Goal: Task Accomplishment & Management: Use online tool/utility

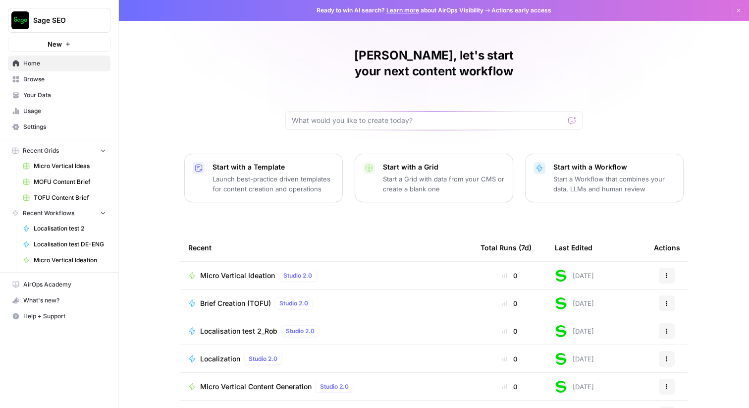
click at [55, 81] on span "Browse" at bounding box center [64, 79] width 83 height 9
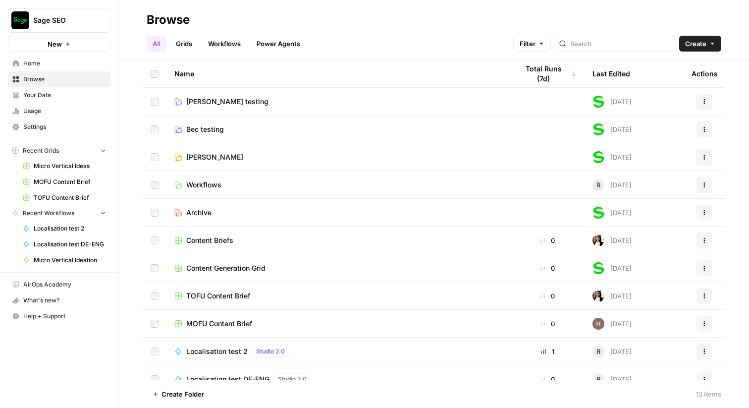
click at [55, 66] on span "Home" at bounding box center [64, 63] width 83 height 9
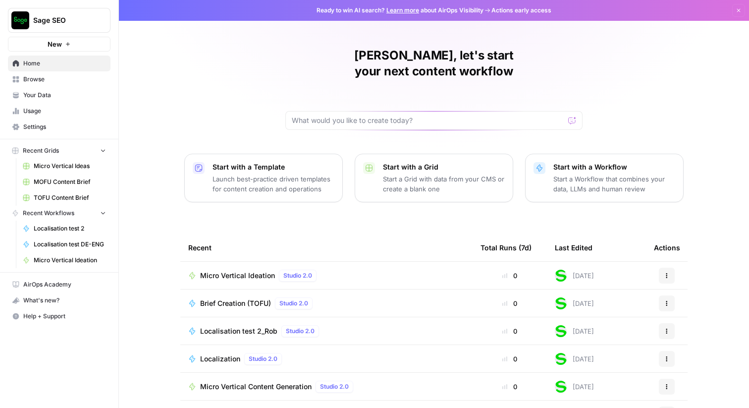
click at [400, 13] on link "Learn more" at bounding box center [402, 9] width 33 height 7
click at [213, 57] on div "[PERSON_NAME], let's start your next content workflow Start with a Template Lau…" at bounding box center [434, 236] width 630 height 472
click at [221, 52] on div "[PERSON_NAME], let's start your next content workflow Start with a Template Lau…" at bounding box center [434, 236] width 630 height 472
click at [235, 92] on div "[PERSON_NAME], let's start your next content workflow Start with a Template Lau…" at bounding box center [434, 236] width 630 height 472
click at [47, 79] on span "Browse" at bounding box center [64, 79] width 83 height 9
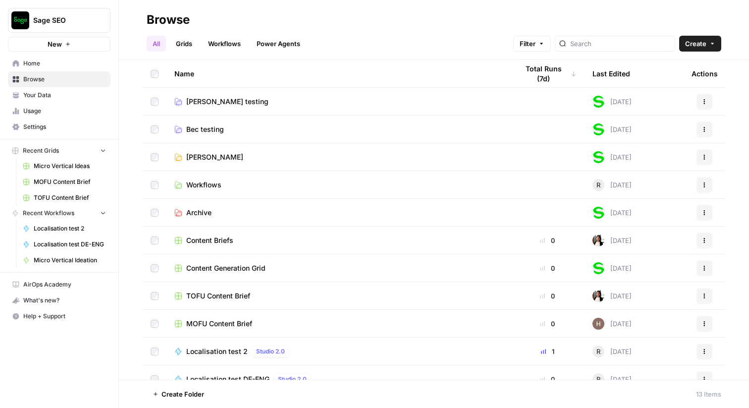
click at [209, 160] on span "[PERSON_NAME]" at bounding box center [214, 157] width 57 height 10
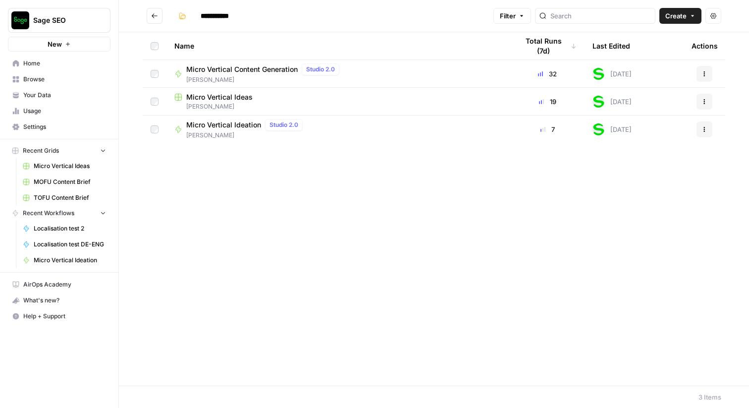
click at [223, 127] on span "Micro Vertical Ideation" at bounding box center [223, 125] width 75 height 10
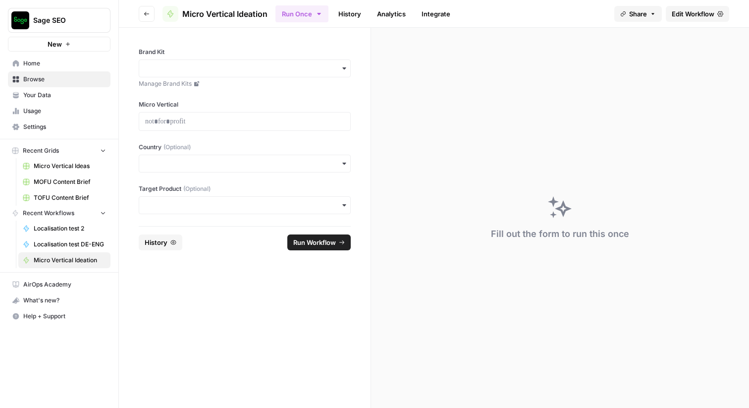
click at [704, 12] on span "Edit Workflow" at bounding box center [693, 14] width 43 height 10
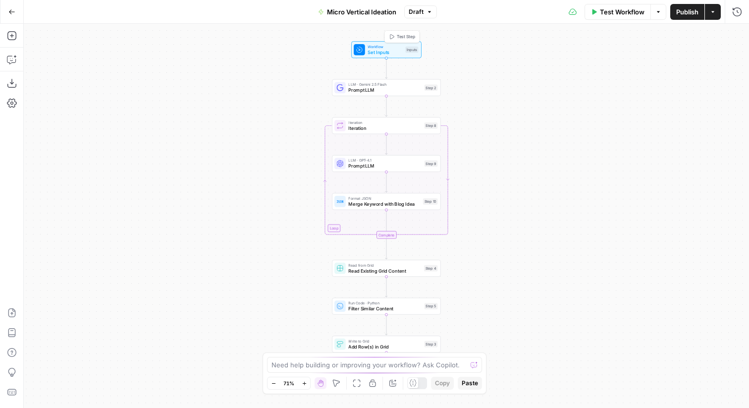
click at [383, 50] on span "Set Inputs" at bounding box center [385, 52] width 35 height 7
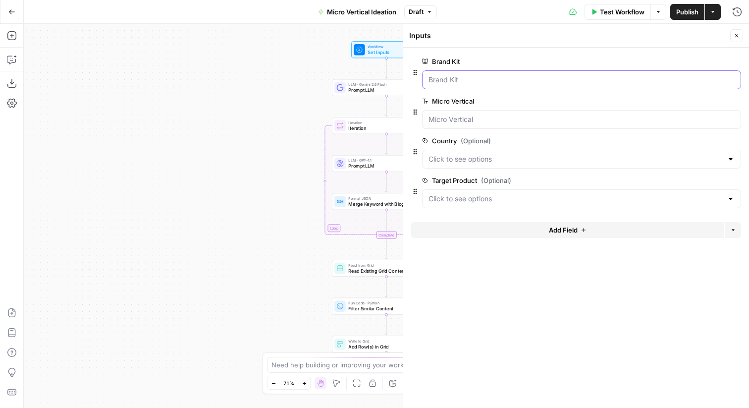
click at [554, 80] on Kit "Brand Kit" at bounding box center [582, 80] width 306 height 10
click at [507, 120] on Vertical "Micro Vertical" at bounding box center [582, 119] width 306 height 10
click at [491, 162] on input "Country (Optional)" at bounding box center [576, 159] width 294 height 10
click at [488, 256] on form "Brand Kit edit field Delete group Micro Vertical edit field Delete group Countr…" at bounding box center [576, 228] width 346 height 360
click at [503, 196] on Product "Target Product (Optional)" at bounding box center [576, 199] width 294 height 10
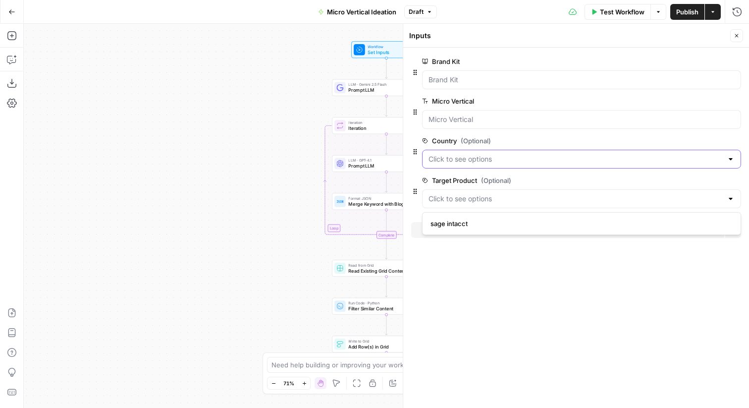
click at [486, 156] on input "Country (Optional)" at bounding box center [576, 159] width 294 height 10
click at [488, 299] on form "Brand Kit edit field Delete group Micro Vertical edit field Delete group Countr…" at bounding box center [576, 228] width 346 height 360
click at [232, 140] on div "Workflow Set Inputs Inputs LLM · Gemini 2.5 Flash Prompt LLM Step 2 Loop Iterat…" at bounding box center [386, 216] width 725 height 384
click at [739, 36] on span "Close" at bounding box center [739, 36] width 0 height 0
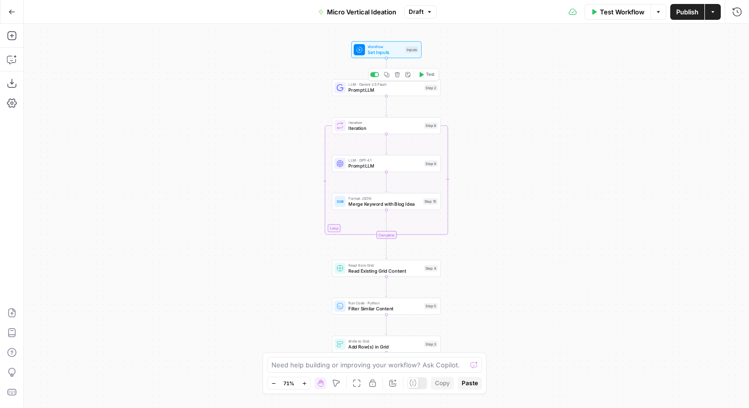
click at [361, 90] on span "Prompt LLM" at bounding box center [384, 90] width 73 height 7
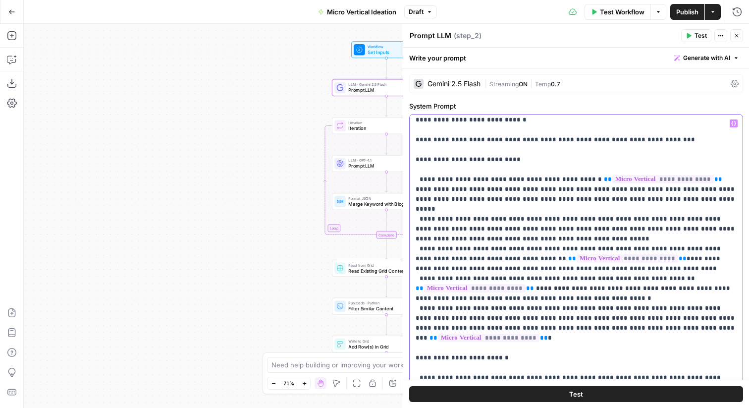
scroll to position [73, 0]
drag, startPoint x: 446, startPoint y: 169, endPoint x: 611, endPoint y: 304, distance: 213.4
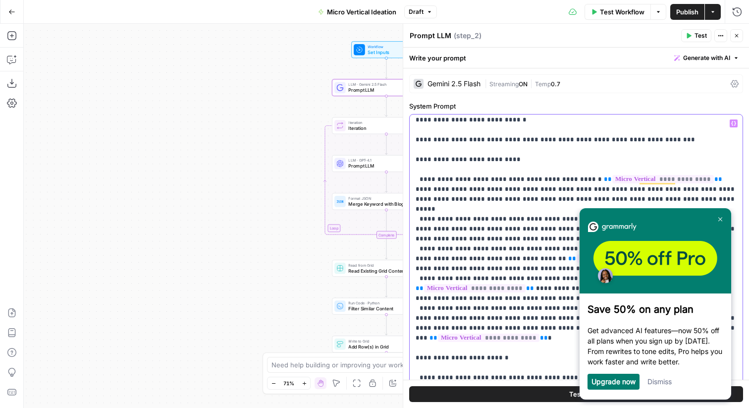
drag, startPoint x: 439, startPoint y: 259, endPoint x: 540, endPoint y: 280, distance: 102.7
drag, startPoint x: 453, startPoint y: 287, endPoint x: 521, endPoint y: 307, distance: 70.7
click at [719, 217] on img at bounding box center [720, 219] width 4 height 4
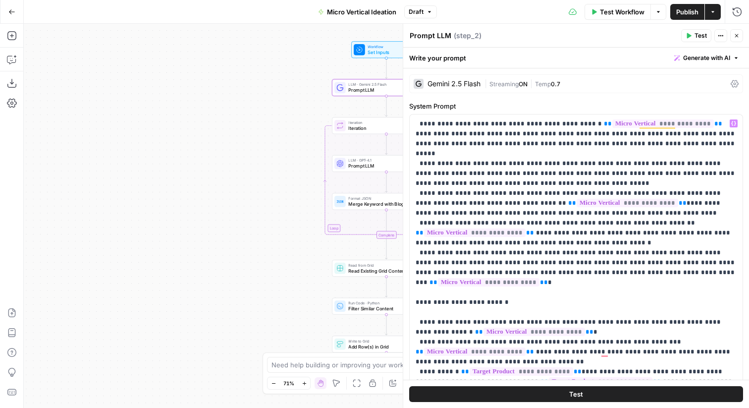
scroll to position [132, 0]
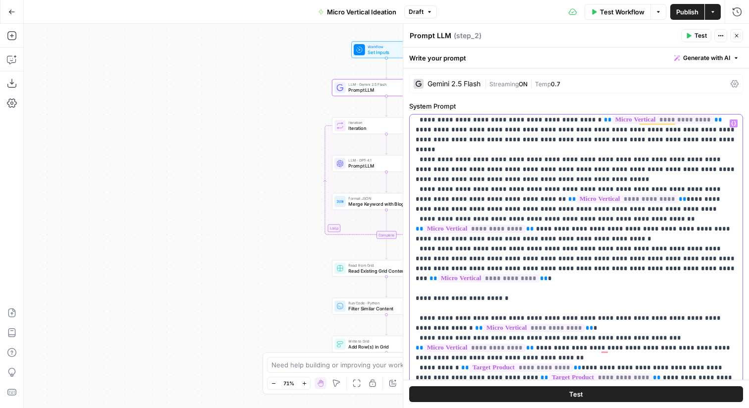
drag, startPoint x: 451, startPoint y: 287, endPoint x: 546, endPoint y: 299, distance: 95.9
click at [546, 299] on p "**********" at bounding box center [576, 377] width 321 height 783
click at [532, 310] on p "**********" at bounding box center [576, 377] width 321 height 783
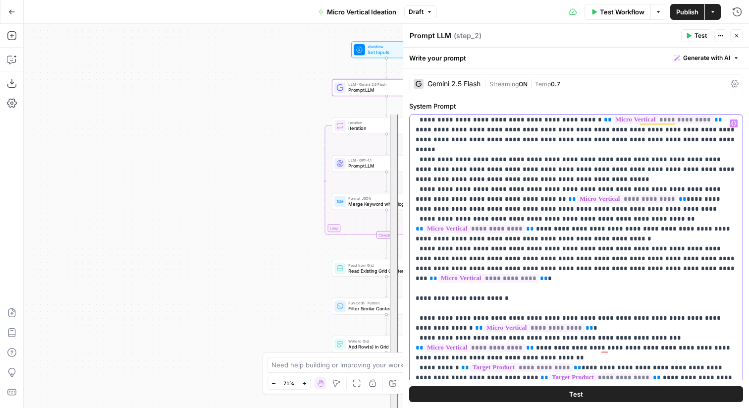
click at [532, 310] on p "**********" at bounding box center [576, 377] width 321 height 783
drag, startPoint x: 440, startPoint y: 335, endPoint x: 488, endPoint y: 354, distance: 51.4
click at [488, 354] on p "**********" at bounding box center [576, 377] width 321 height 783
click at [734, 39] on button "Close" at bounding box center [736, 35] width 13 height 13
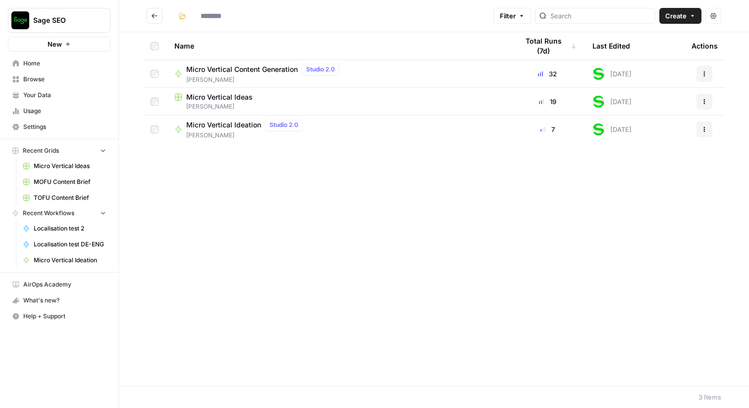
type input "**********"
click at [222, 96] on span "Micro Vertical Ideas" at bounding box center [219, 97] width 66 height 10
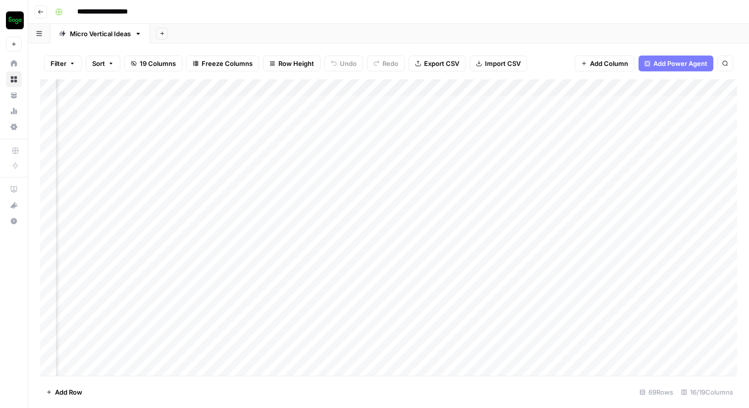
scroll to position [0, 523]
click at [389, 107] on div "Add Column" at bounding box center [388, 227] width 697 height 296
click at [576, 106] on div "Add Column" at bounding box center [388, 227] width 697 height 296
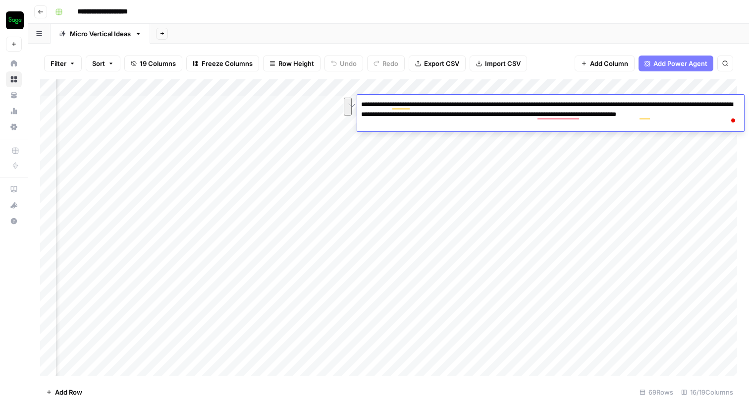
drag, startPoint x: 381, startPoint y: 103, endPoint x: 406, endPoint y: 124, distance: 32.6
click at [406, 124] on textarea "**********" at bounding box center [550, 115] width 387 height 34
click at [441, 230] on div "Add Column" at bounding box center [388, 227] width 697 height 296
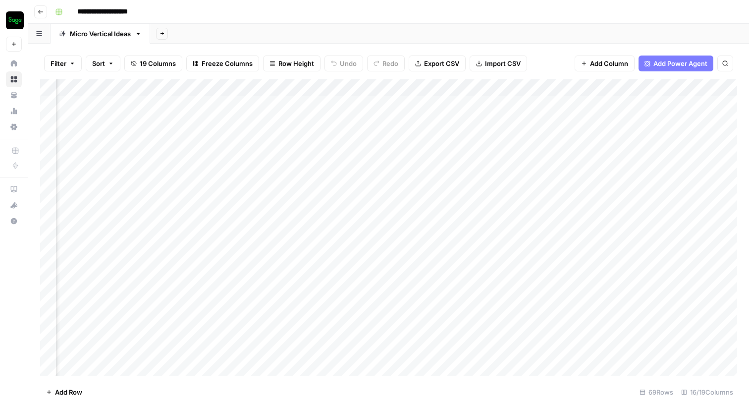
scroll to position [0, 960]
click at [533, 108] on div "Add Column" at bounding box center [388, 227] width 697 height 296
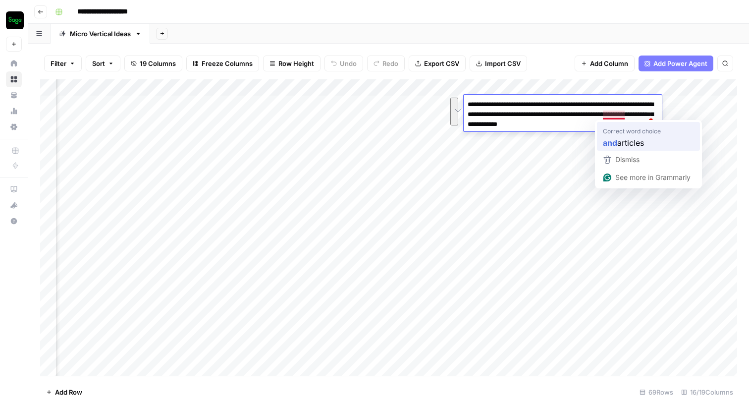
drag, startPoint x: 467, startPoint y: 104, endPoint x: 625, endPoint y: 126, distance: 159.1
click at [625, 126] on html "**********" at bounding box center [374, 204] width 749 height 408
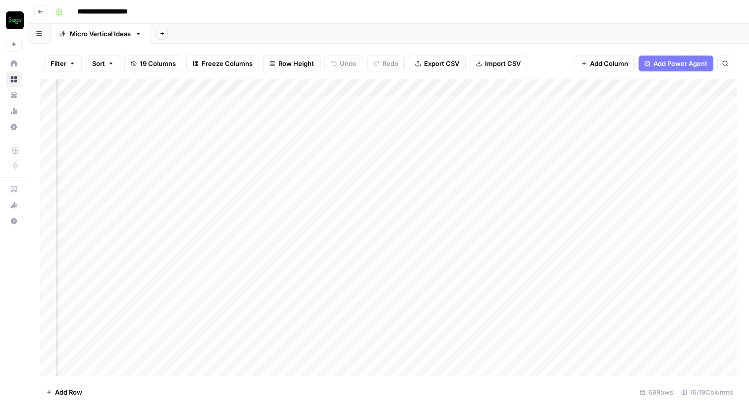
click at [574, 181] on div "Add Column" at bounding box center [388, 227] width 697 height 296
click at [230, 105] on div "Add Column" at bounding box center [388, 227] width 697 height 296
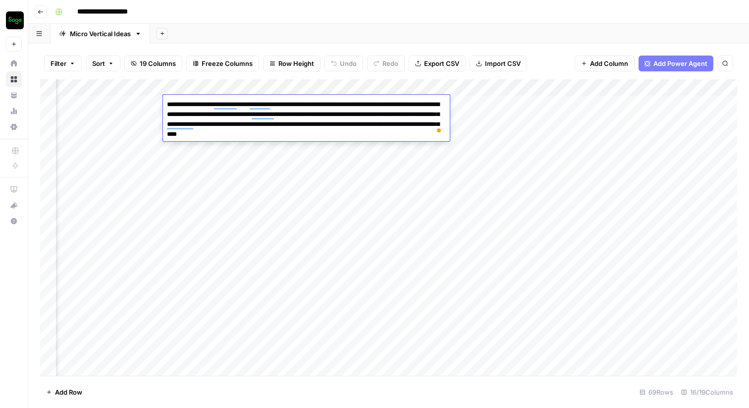
click at [346, 33] on div "Add Sheet" at bounding box center [449, 34] width 599 height 20
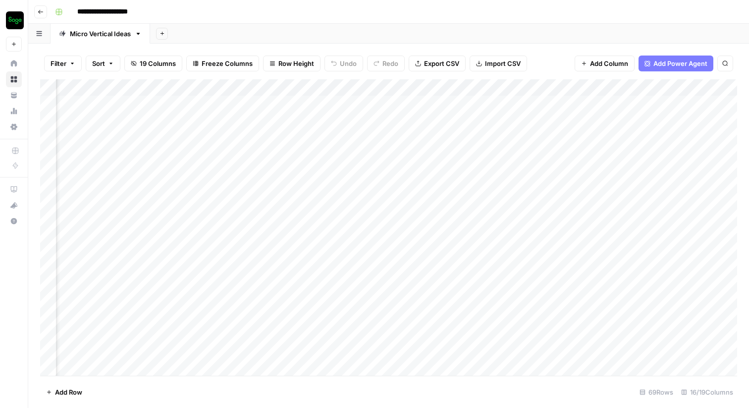
scroll to position [0, 0]
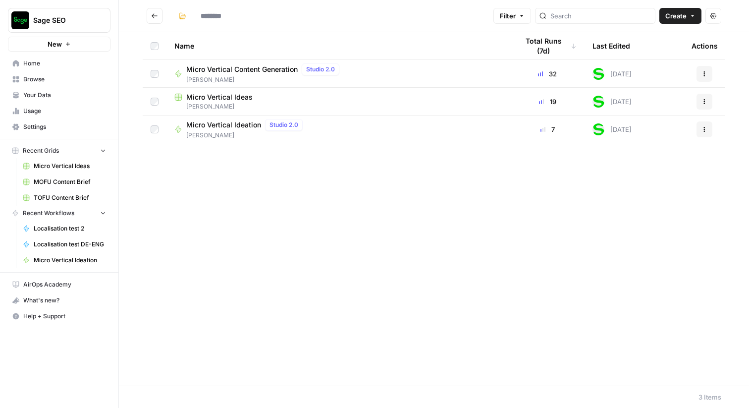
type input "**********"
click at [256, 68] on span "Micro Vertical Content Generation" at bounding box center [241, 69] width 111 height 10
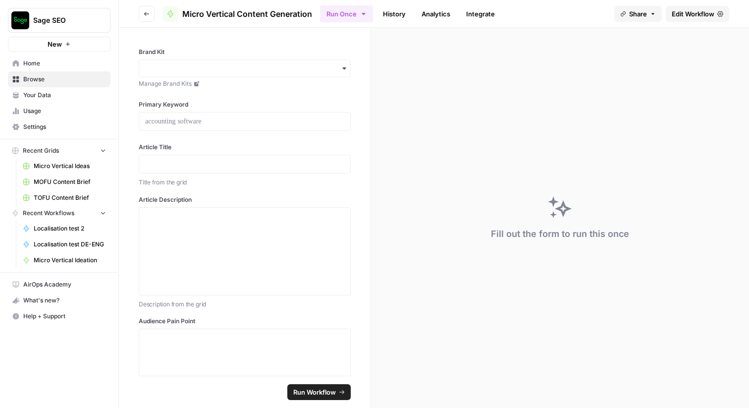
click at [691, 8] on link "Edit Workflow" at bounding box center [697, 14] width 63 height 16
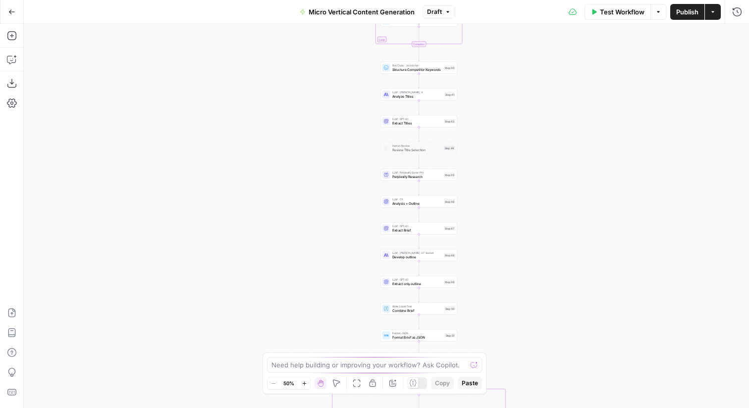
click at [306, 383] on icon "button" at bounding box center [304, 382] width 5 height 5
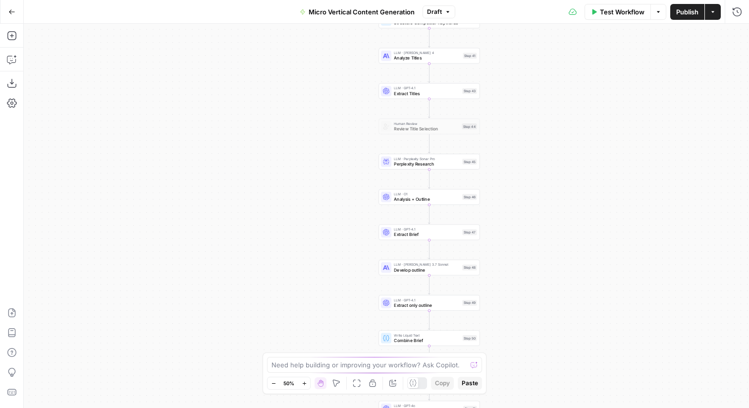
click at [306, 383] on icon "button" at bounding box center [304, 382] width 5 height 5
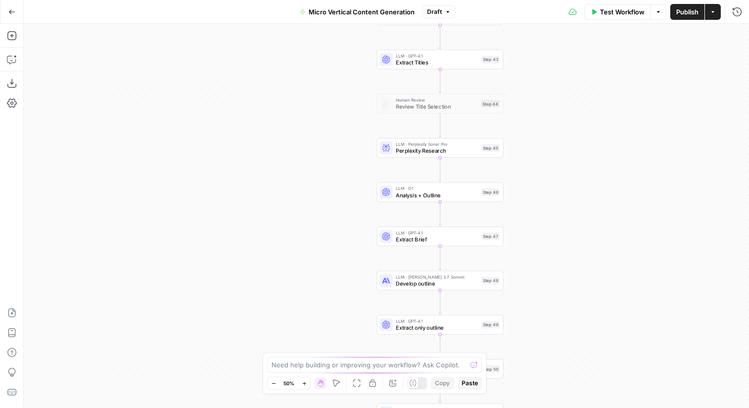
click at [306, 383] on icon "button" at bounding box center [304, 382] width 5 height 5
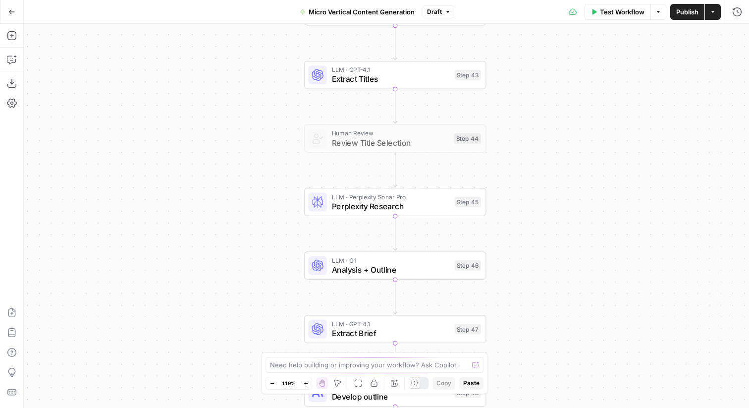
drag, startPoint x: 303, startPoint y: 115, endPoint x: 103, endPoint y: 364, distance: 319.9
click at [103, 364] on div "true false true false true false Workflow Set Inputs Inputs Run Code · Python E…" at bounding box center [386, 216] width 725 height 384
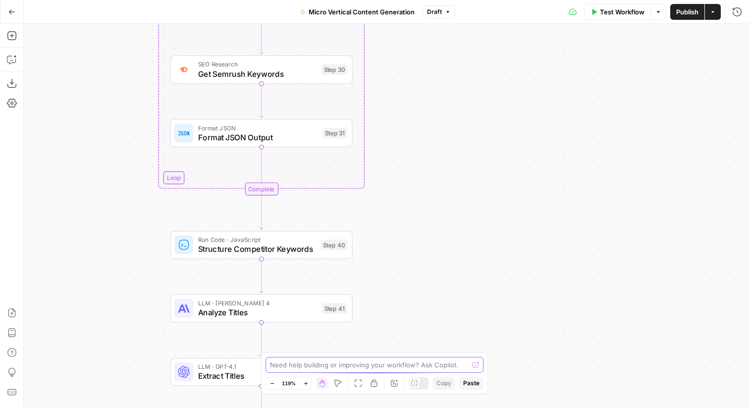
drag, startPoint x: 423, startPoint y: 197, endPoint x: 421, endPoint y: 366, distance: 169.4
click at [421, 366] on body "Sage SEO New Home Browse Your Data Usage Settings Recent Grids Micro Vertical I…" at bounding box center [374, 204] width 749 height 408
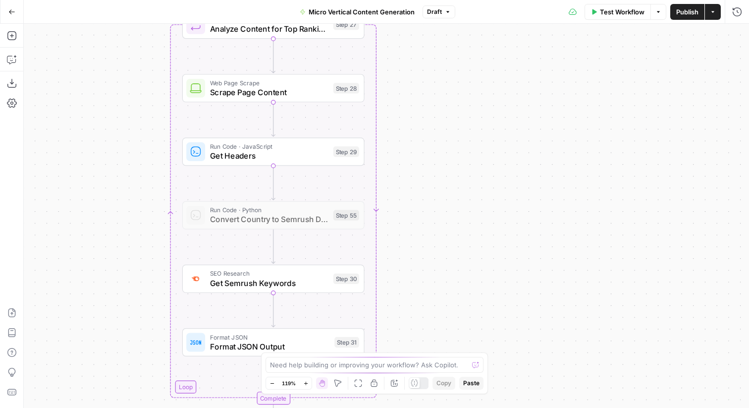
drag, startPoint x: 488, startPoint y: 125, endPoint x: 500, endPoint y: 296, distance: 171.3
click at [500, 296] on div "true false true false true false Workflow Set Inputs Inputs Run Code · Python E…" at bounding box center [386, 216] width 725 height 384
click at [338, 385] on icon "button" at bounding box center [337, 382] width 7 height 7
drag, startPoint x: 414, startPoint y: 176, endPoint x: 429, endPoint y: 363, distance: 187.3
click at [428, 357] on div "true false true false true false Workflow Set Inputs Inputs Run Code · Python E…" at bounding box center [386, 216] width 725 height 384
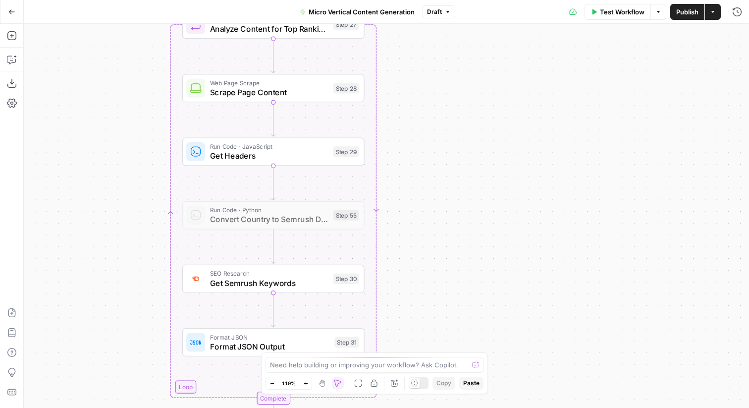
click at [329, 382] on div "Zoom Out 119% Zoom In Hand Move Fit to View Lock/Unlock Annotate Workflow Copy …" at bounding box center [375, 382] width 218 height 13
click at [322, 384] on icon "button" at bounding box center [322, 383] width 8 height 8
drag, startPoint x: 439, startPoint y: 156, endPoint x: 450, endPoint y: 321, distance: 165.8
click at [450, 315] on div "true false true false true false Workflow Set Inputs Inputs Run Code · Python E…" at bounding box center [386, 216] width 725 height 384
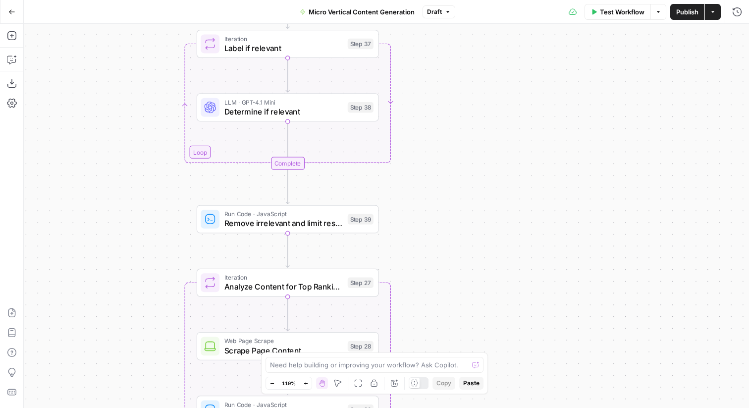
drag, startPoint x: 435, startPoint y: 94, endPoint x: 452, endPoint y: 280, distance: 186.5
click at [452, 279] on div "true false true false true false Workflow Set Inputs Inputs Run Code · Python E…" at bounding box center [386, 216] width 725 height 384
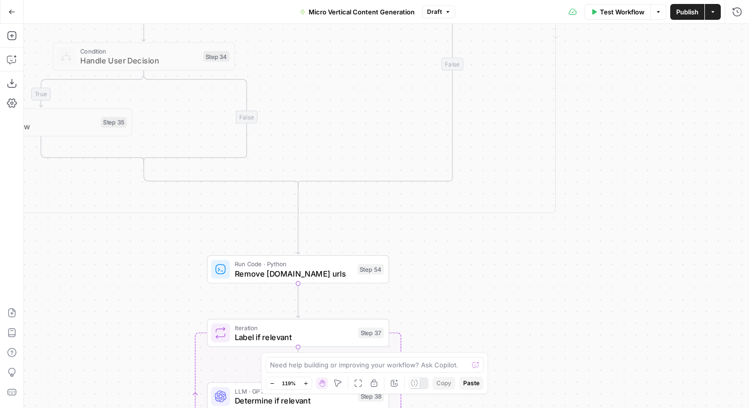
drag, startPoint x: 460, startPoint y: 121, endPoint x: 460, endPoint y: 340, distance: 219.0
click at [460, 340] on div "true false true false true false Workflow Set Inputs Inputs Run Code · Python E…" at bounding box center [386, 216] width 725 height 384
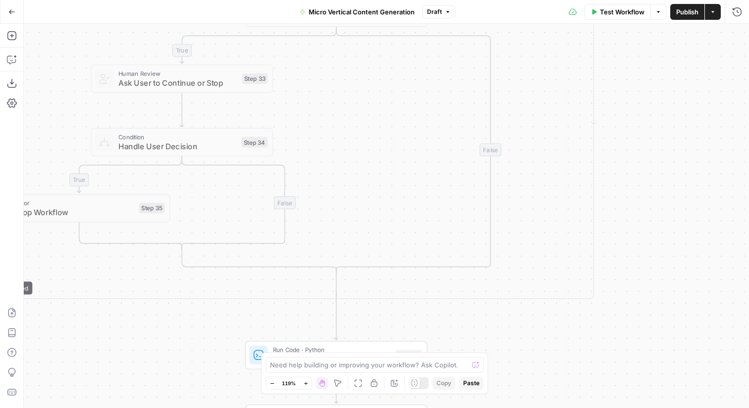
drag, startPoint x: 500, startPoint y: 142, endPoint x: 551, endPoint y: 218, distance: 91.8
click at [551, 218] on div "true false true false true false Workflow Set Inputs Inputs Run Code · Python E…" at bounding box center [386, 216] width 725 height 384
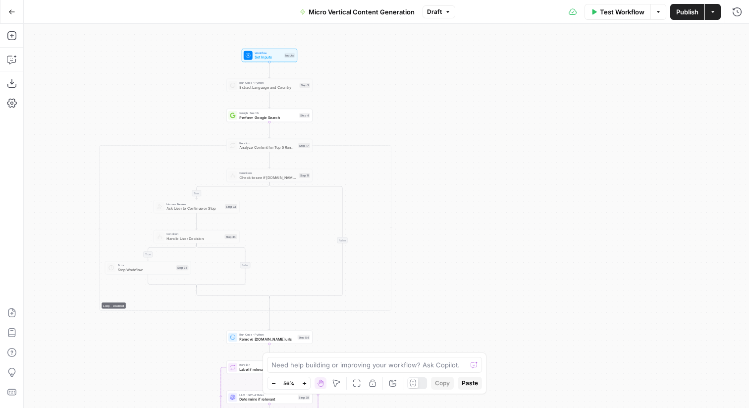
drag, startPoint x: 591, startPoint y: 124, endPoint x: 403, endPoint y: 166, distance: 191.9
click at [403, 166] on div "true false true false true false Workflow Set Inputs Inputs Run Code · Python E…" at bounding box center [386, 216] width 725 height 384
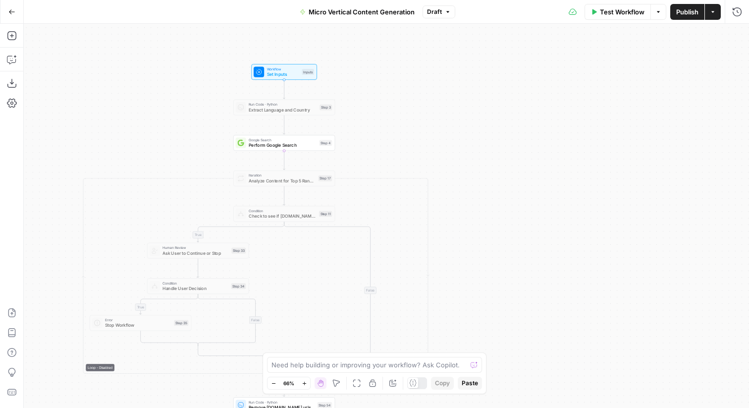
drag, startPoint x: 379, startPoint y: 104, endPoint x: 420, endPoint y: 149, distance: 61.1
click at [420, 149] on div "true false true false true false Workflow Set Inputs Inputs Run Code · Python E…" at bounding box center [386, 216] width 725 height 384
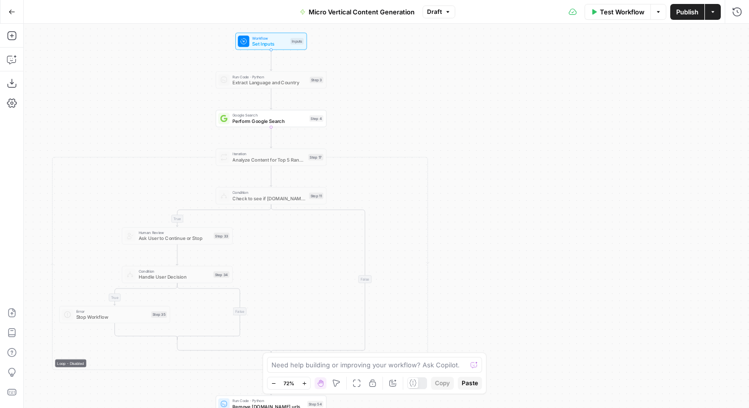
drag, startPoint x: 409, startPoint y: 140, endPoint x: 408, endPoint y: 116, distance: 23.8
click at [408, 116] on div "true false true false true false Workflow Set Inputs Inputs Run Code · Python E…" at bounding box center [386, 216] width 725 height 384
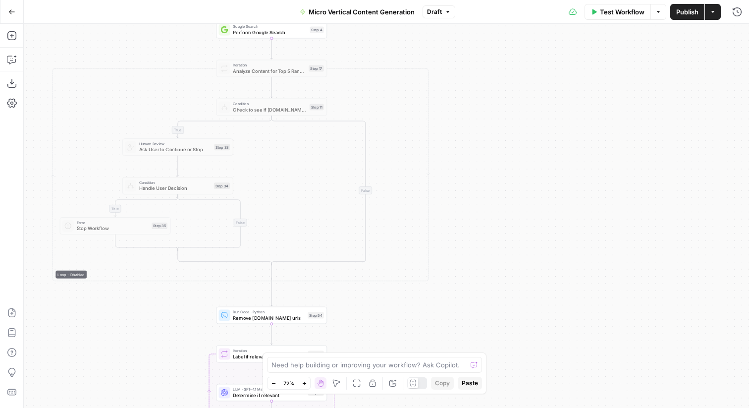
drag, startPoint x: 142, startPoint y: 145, endPoint x: 143, endPoint y: 56, distance: 88.7
click at [143, 56] on div "true false true false true false Workflow Set Inputs Inputs Run Code · Python E…" at bounding box center [386, 216] width 725 height 384
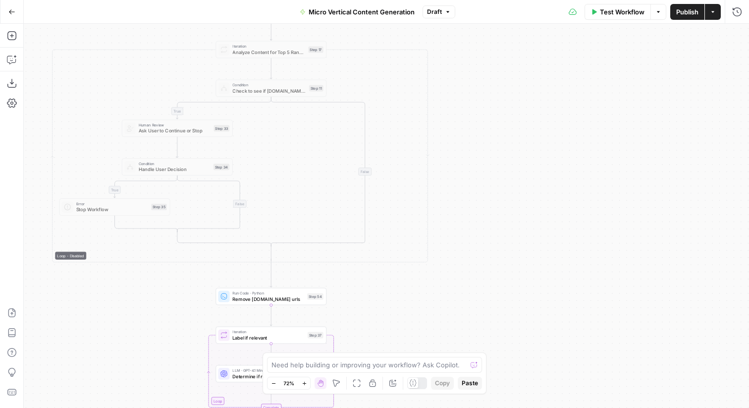
drag, startPoint x: 155, startPoint y: 311, endPoint x: 151, endPoint y: 182, distance: 128.4
click at [151, 182] on div "true false true false true false Workflow Set Inputs Inputs Run Code · Python E…" at bounding box center [386, 216] width 725 height 384
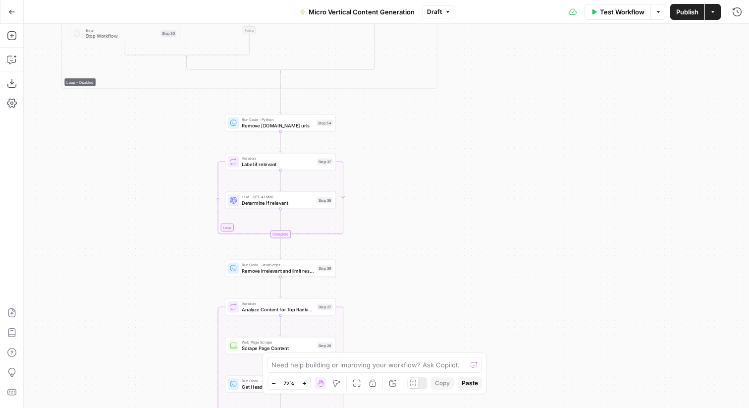
drag, startPoint x: 161, startPoint y: 254, endPoint x: 175, endPoint y: 190, distance: 65.8
click at [175, 190] on div "true false true false true false Workflow Set Inputs Inputs Run Code · Python E…" at bounding box center [386, 216] width 725 height 384
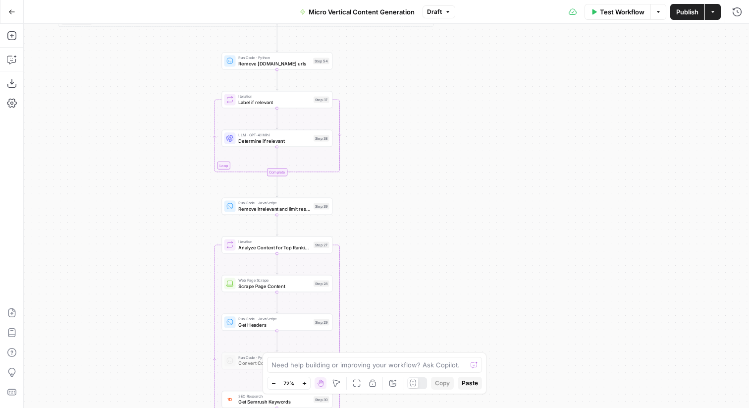
drag, startPoint x: 382, startPoint y: 226, endPoint x: 373, endPoint y: 116, distance: 110.4
click at [373, 118] on div "true false true false true false Workflow Set Inputs Inputs Run Code · Python E…" at bounding box center [386, 216] width 725 height 384
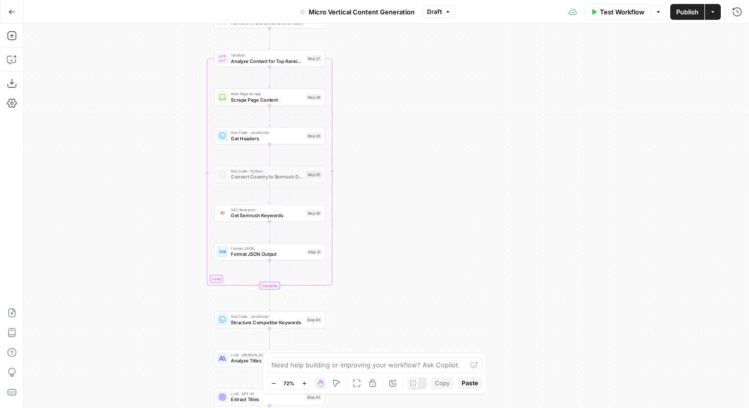
drag, startPoint x: 397, startPoint y: 313, endPoint x: 396, endPoint y: 174, distance: 139.2
click at [396, 174] on div "true false true false true false Workflow Set Inputs Inputs Run Code · Python E…" at bounding box center [386, 216] width 725 height 384
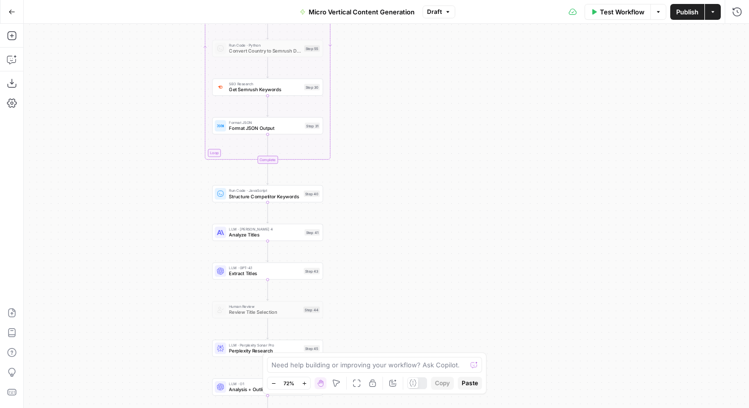
drag, startPoint x: 392, startPoint y: 318, endPoint x: 389, endPoint y: 133, distance: 185.3
click at [389, 133] on div "true false true false true false Workflow Set Inputs Inputs Run Code · Python E…" at bounding box center [386, 216] width 725 height 384
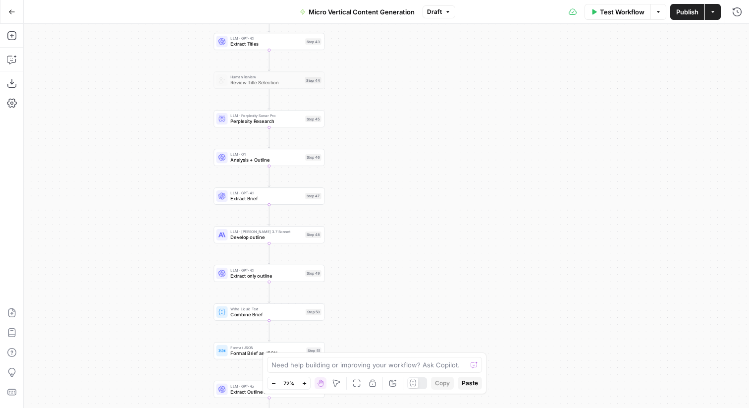
drag, startPoint x: 342, startPoint y: 319, endPoint x: 344, endPoint y: 149, distance: 169.9
click at [344, 149] on div "true false true false true false Workflow Set Inputs Inputs Run Code · Python E…" at bounding box center [386, 216] width 725 height 384
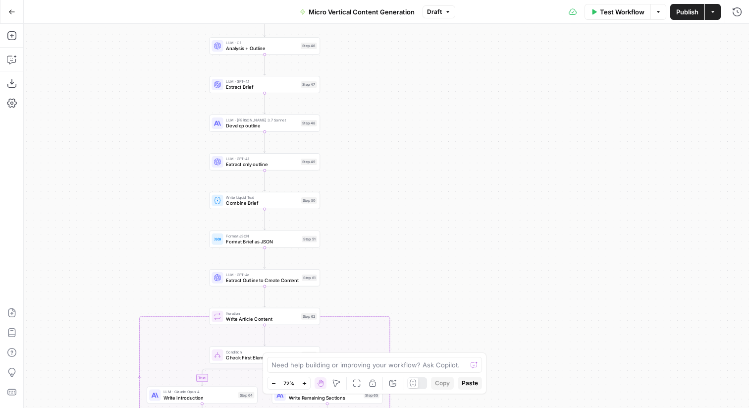
drag, startPoint x: 405, startPoint y: 297, endPoint x: 401, endPoint y: 146, distance: 151.6
click at [401, 146] on div "true false true false true false Workflow Set Inputs Inputs Run Code · Python E…" at bounding box center [386, 216] width 725 height 384
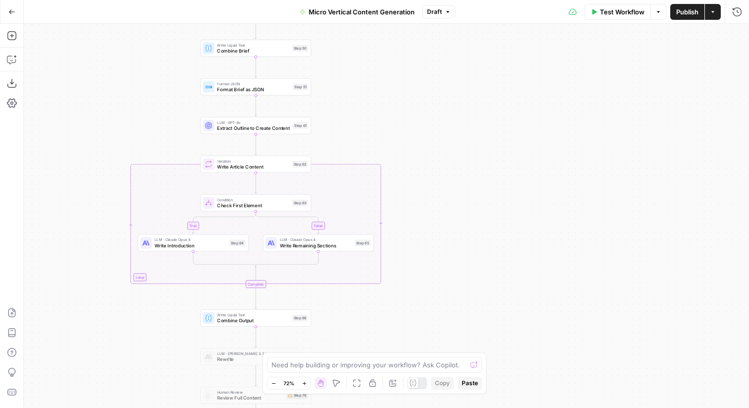
drag, startPoint x: 432, startPoint y: 297, endPoint x: 423, endPoint y: 122, distance: 175.2
click at [423, 122] on div "true false true false true false Workflow Set Inputs Inputs Run Code · Python E…" at bounding box center [386, 216] width 725 height 384
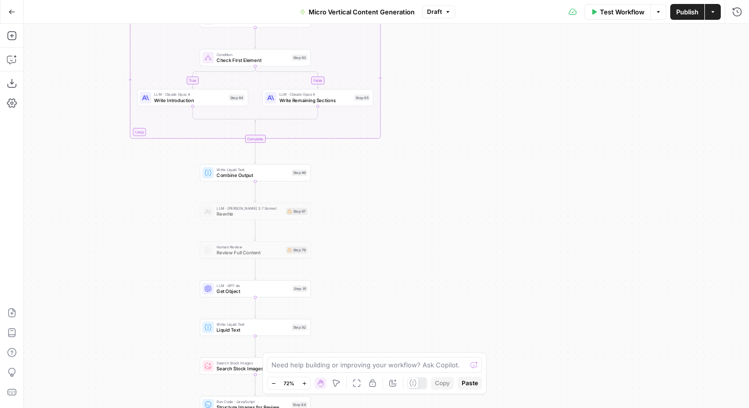
drag, startPoint x: 357, startPoint y: 330, endPoint x: 364, endPoint y: 200, distance: 131.0
click at [364, 200] on div "true false true false true false Workflow Set Inputs Inputs Run Code · Python E…" at bounding box center [386, 216] width 725 height 384
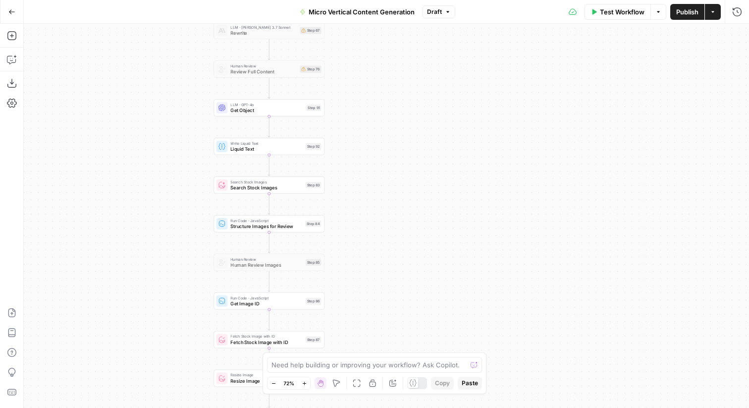
drag, startPoint x: 377, startPoint y: 316, endPoint x: 385, endPoint y: 177, distance: 138.9
click at [385, 177] on div "true false true false true false Workflow Set Inputs Inputs Run Code · Python E…" at bounding box center [386, 216] width 725 height 384
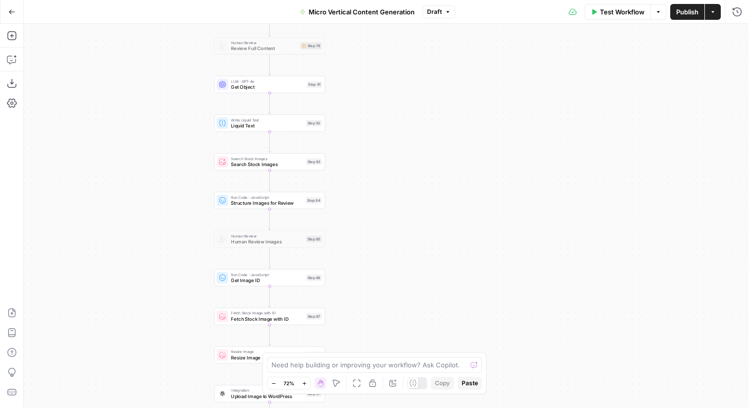
drag, startPoint x: 425, startPoint y: 260, endPoint x: 428, endPoint y: 198, distance: 62.0
click at [428, 198] on div "true false true false true false Workflow Set Inputs Inputs Run Code · Python E…" at bounding box center [386, 216] width 725 height 384
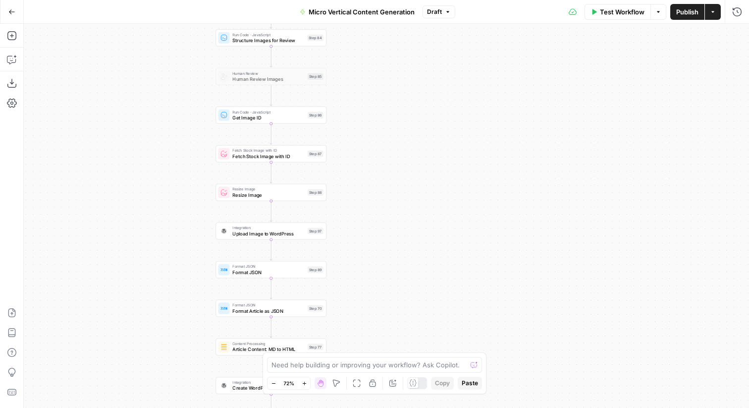
drag, startPoint x: 399, startPoint y: 301, endPoint x: 397, endPoint y: 184, distance: 117.4
click at [397, 184] on div "true false true false true false Workflow Set Inputs Inputs Run Code · Python E…" at bounding box center [386, 216] width 725 height 384
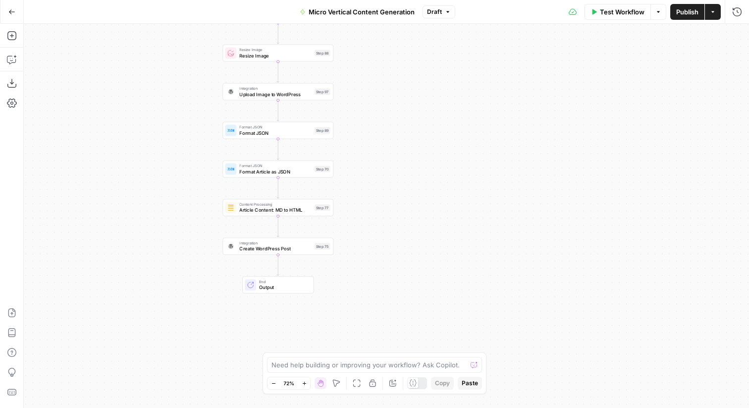
drag, startPoint x: 372, startPoint y: 254, endPoint x: 379, endPoint y: 113, distance: 141.4
click at [379, 113] on div "true false true false true false Workflow Set Inputs Inputs Run Code · Python E…" at bounding box center [386, 216] width 725 height 384
